Goal: Information Seeking & Learning: Learn about a topic

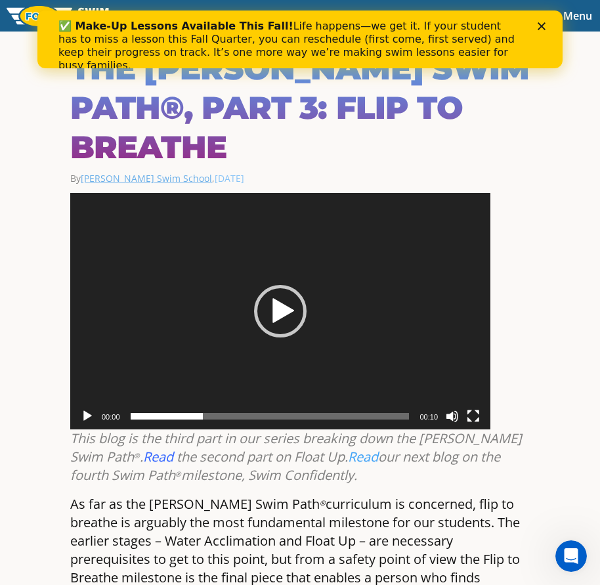
click at [112, 172] on link "Foss Swim School" at bounding box center [146, 178] width 131 height 12
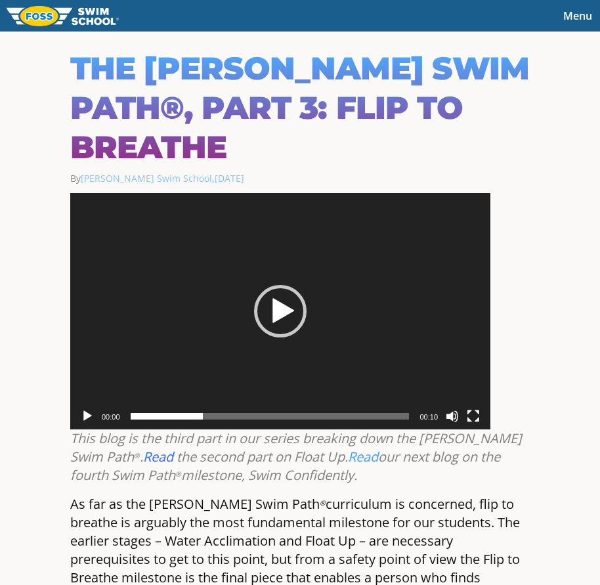
click at [70, 18] on img at bounding box center [63, 16] width 112 height 20
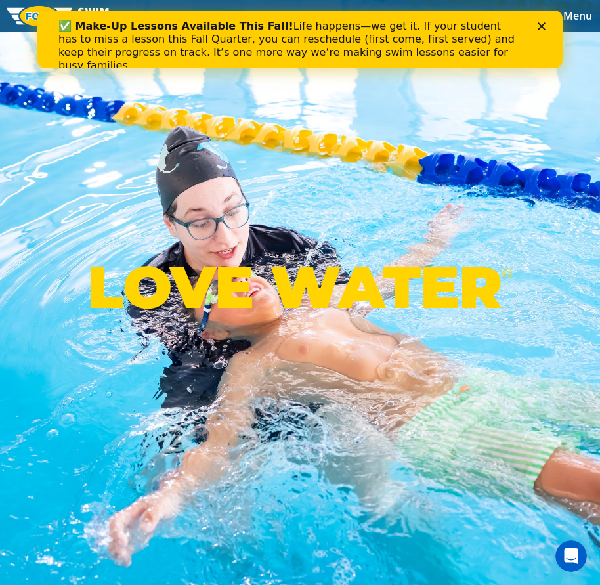
click at [543, 28] on icon "Close" at bounding box center [542, 26] width 8 height 8
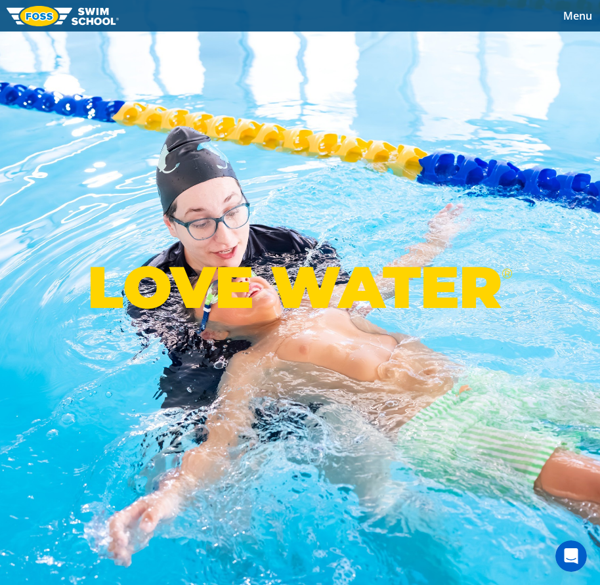
click at [558, 18] on button "Menu" at bounding box center [578, 16] width 45 height 20
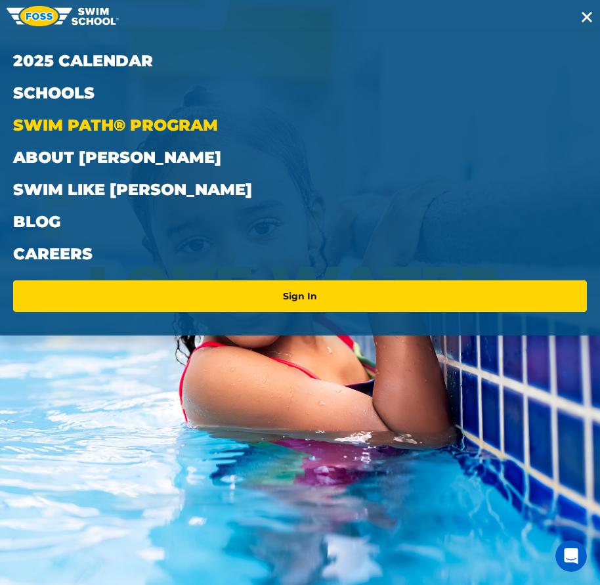
click at [139, 120] on link "Swim Path® Program" at bounding box center [300, 125] width 574 height 32
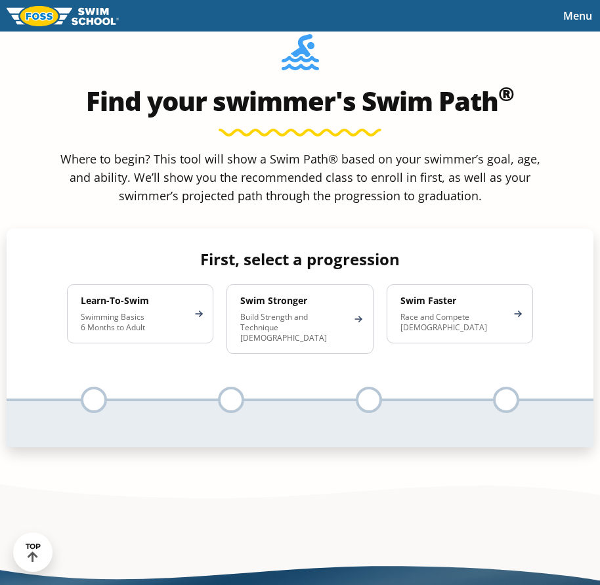
scroll to position [723, 0]
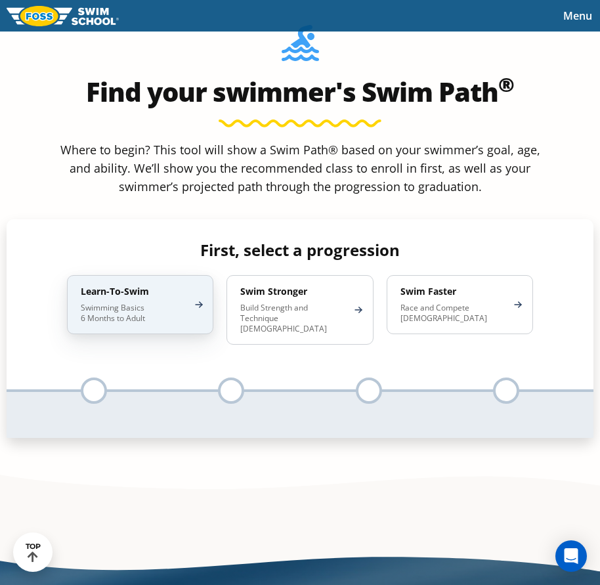
drag, startPoint x: 137, startPoint y: 295, endPoint x: 215, endPoint y: 311, distance: 79.7
click at [136, 295] on h4 "Learn-To-Swim" at bounding box center [134, 292] width 106 height 12
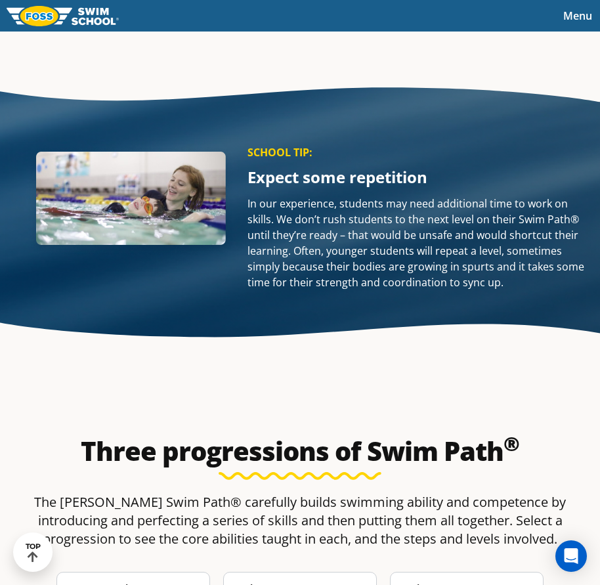
scroll to position [1577, 0]
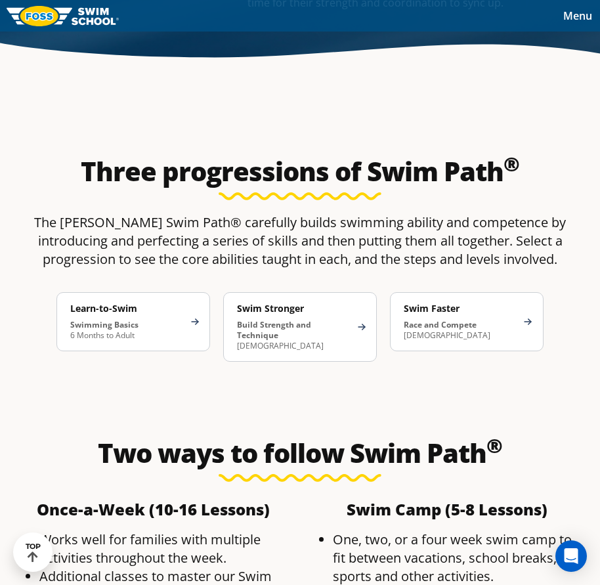
click at [154, 320] on p "Swimming Basics 6 Months to Adult" at bounding box center [126, 330] width 113 height 21
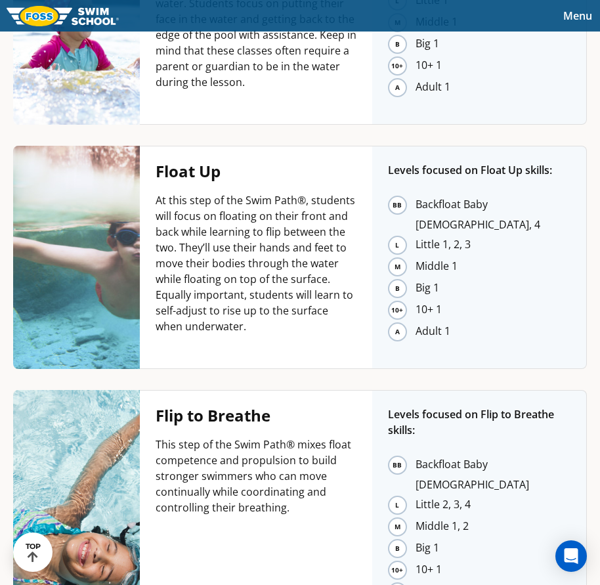
scroll to position [2102, 0]
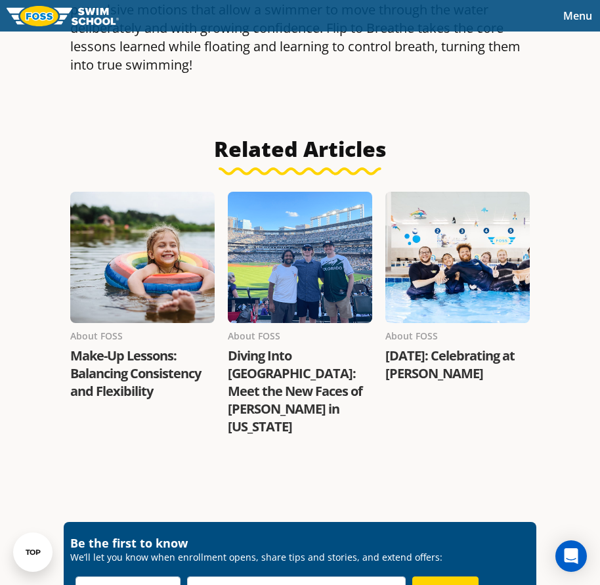
scroll to position [2036, 0]
